Goal: Check status: Check status

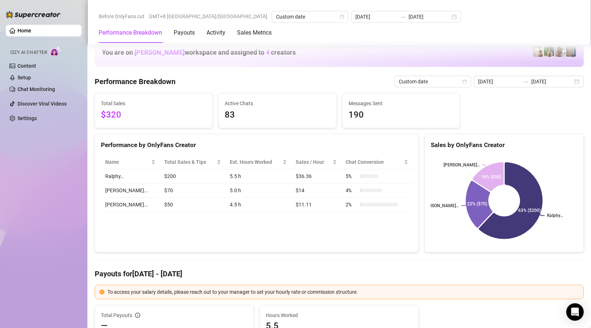
scroll to position [1161, 0]
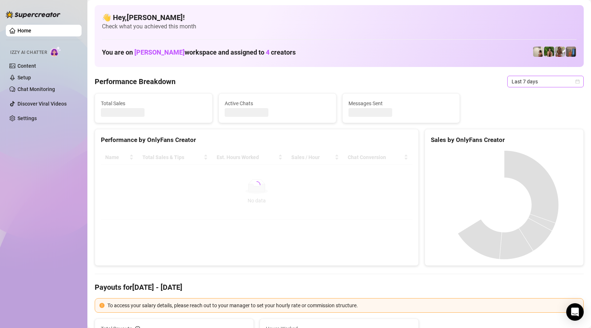
click at [576, 83] on icon "calendar" at bounding box center [577, 81] width 4 height 4
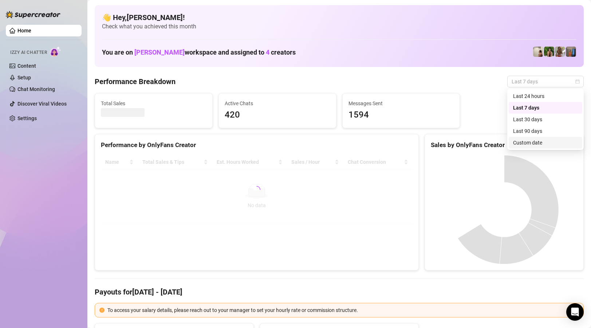
click at [541, 142] on div "Custom date" at bounding box center [545, 143] width 65 height 8
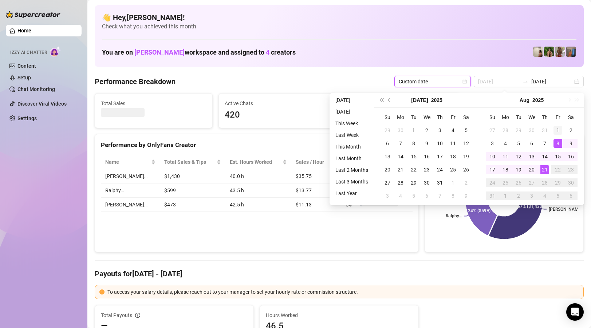
type input "2025-08-01"
click at [559, 131] on div "1" at bounding box center [557, 130] width 9 height 9
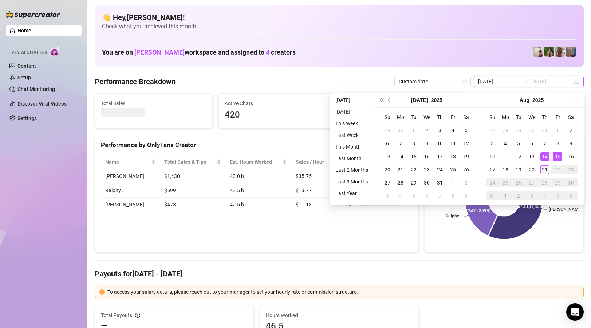
type input "2025-08-08"
type input "2025-08-14"
click at [545, 167] on div "21" at bounding box center [544, 169] width 9 height 9
click at [545, 167] on rect at bounding box center [503, 200] width 147 height 91
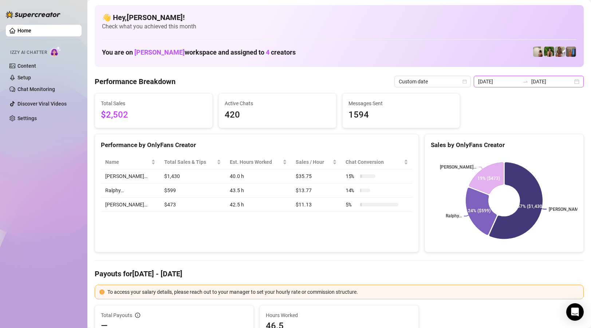
click at [572, 84] on input "[DATE]" at bounding box center [551, 82] width 41 height 8
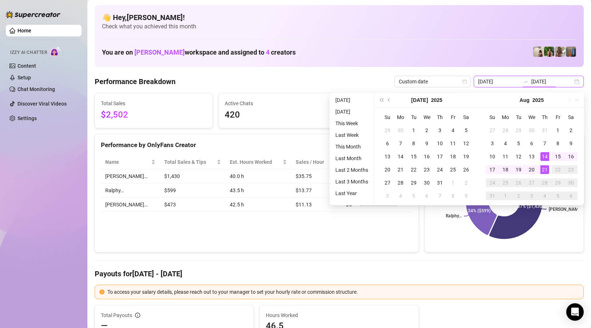
click at [577, 83] on div "2025-08-14 2025-08-21" at bounding box center [528, 82] width 110 height 12
type input "2025-08-01"
click at [560, 128] on div "1" at bounding box center [557, 130] width 9 height 9
type input "[DATE]"
click at [545, 164] on td "21" at bounding box center [544, 169] width 13 height 13
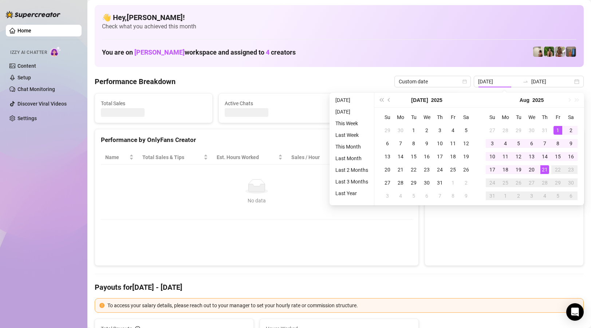
type input "2025-08-01"
type input "[DATE]"
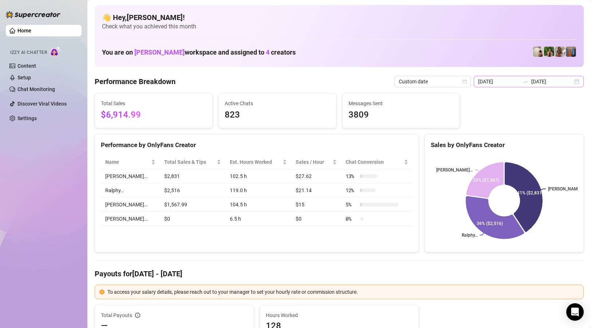
click at [574, 81] on div "2025-08-01 2025-08-21" at bounding box center [528, 82] width 110 height 12
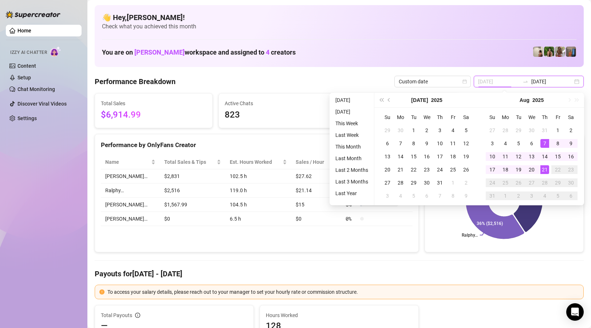
type input "[DATE]"
click at [544, 168] on div "21" at bounding box center [544, 169] width 9 height 9
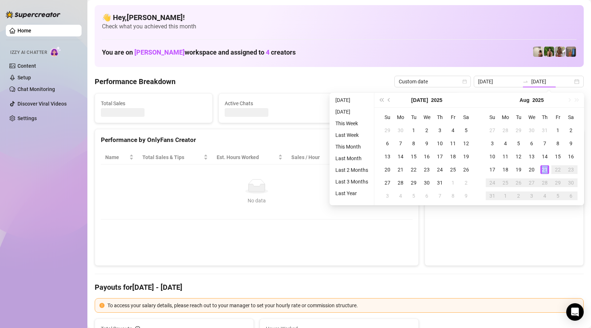
type input "[DATE]"
